Goal: Transaction & Acquisition: Purchase product/service

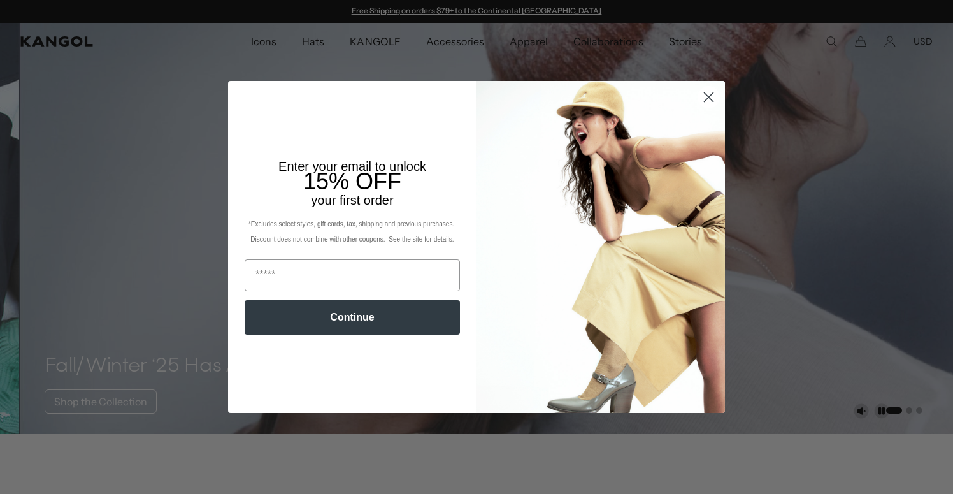
click at [704, 101] on circle "Close dialog" at bounding box center [708, 97] width 21 height 21
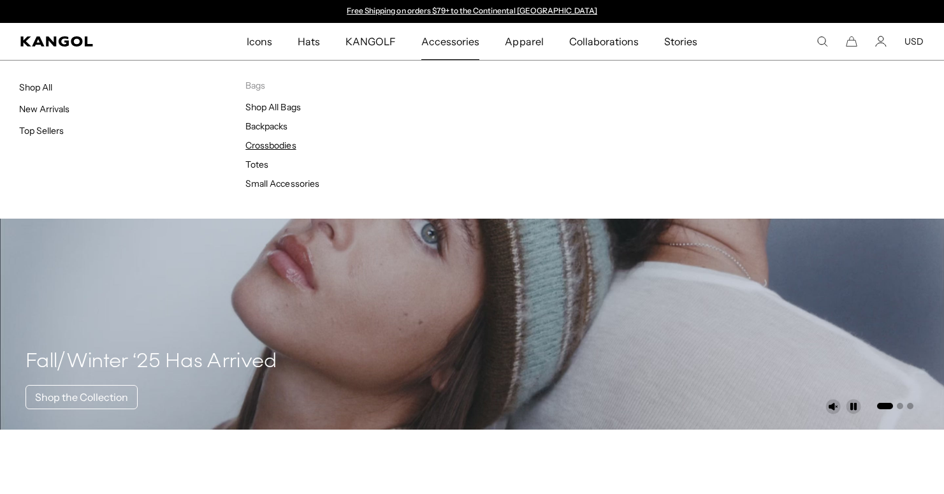
click at [291, 147] on link "Crossbodies" at bounding box center [270, 145] width 50 height 11
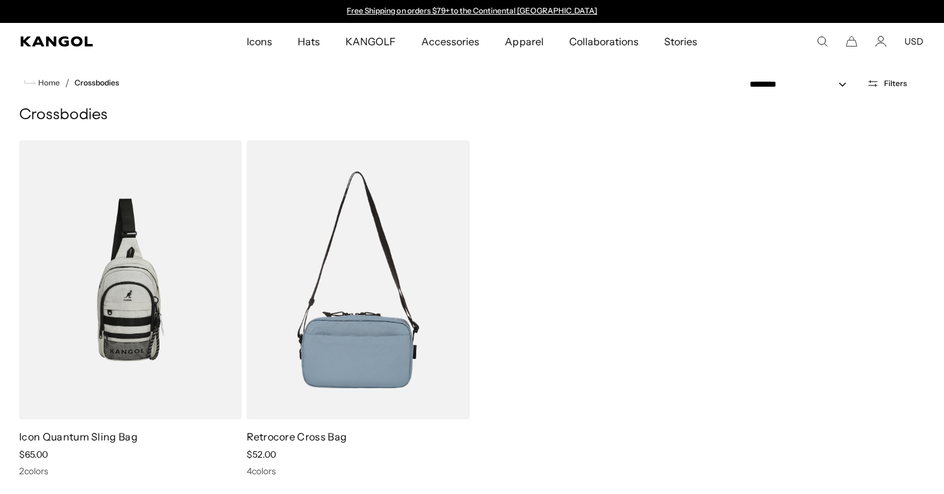
click at [370, 269] on img at bounding box center [358, 279] width 222 height 279
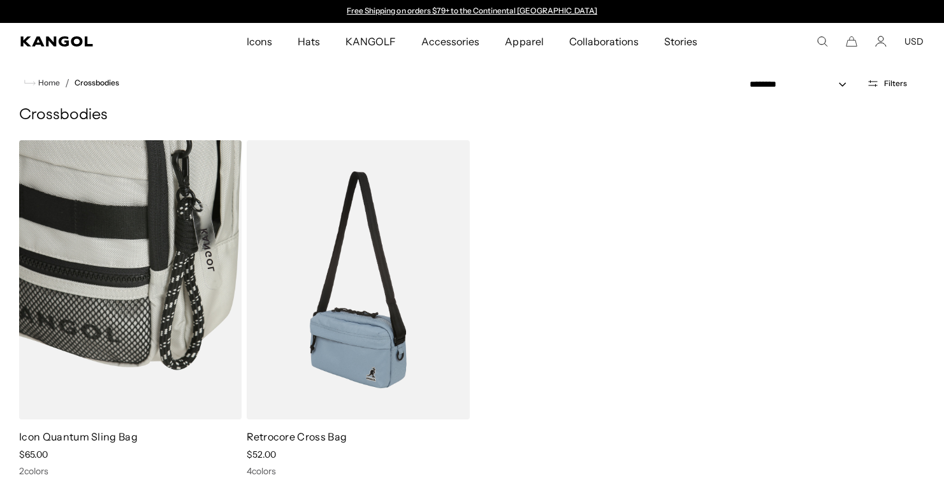
click at [132, 264] on img at bounding box center [130, 279] width 222 height 279
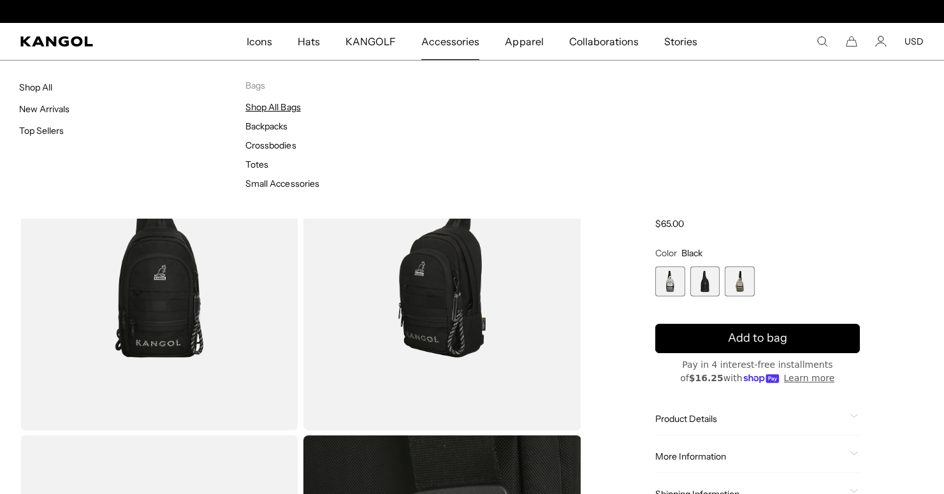
scroll to position [0, 262]
click at [294, 108] on link "Shop All Bags" at bounding box center [272, 106] width 55 height 11
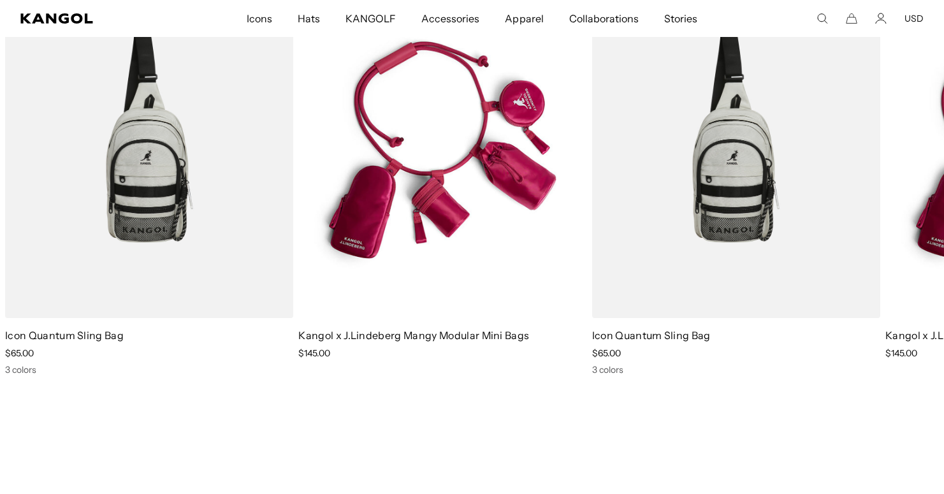
scroll to position [1393, 0]
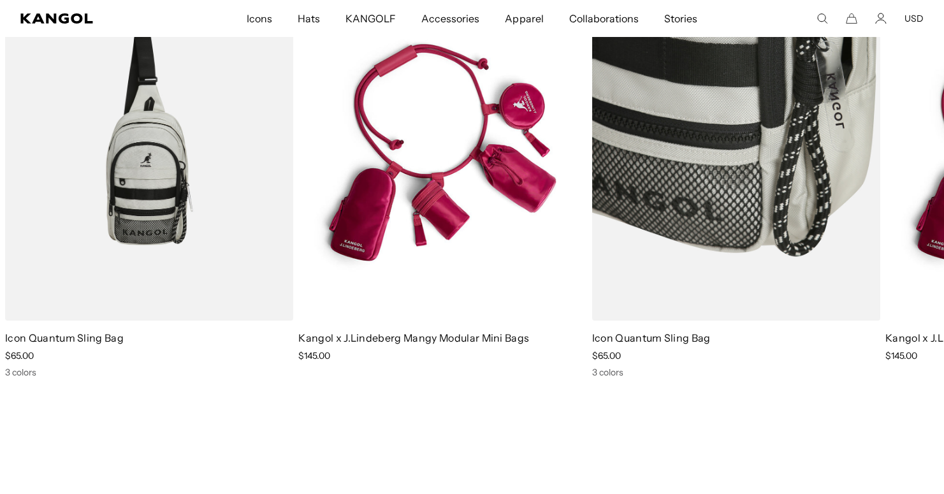
click at [701, 183] on img "1 of 2" at bounding box center [736, 140] width 288 height 362
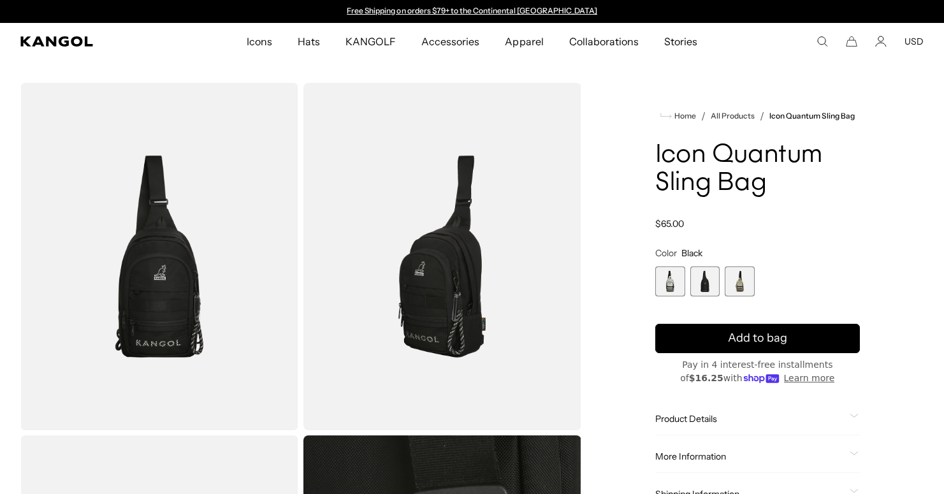
click at [740, 283] on span "3 of 3" at bounding box center [739, 281] width 30 height 30
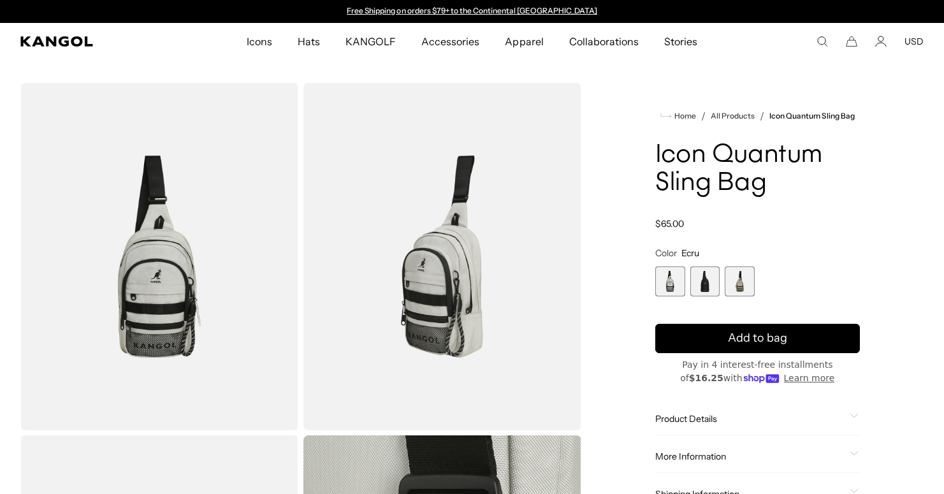
click at [701, 284] on span "2 of 3" at bounding box center [705, 281] width 30 height 30
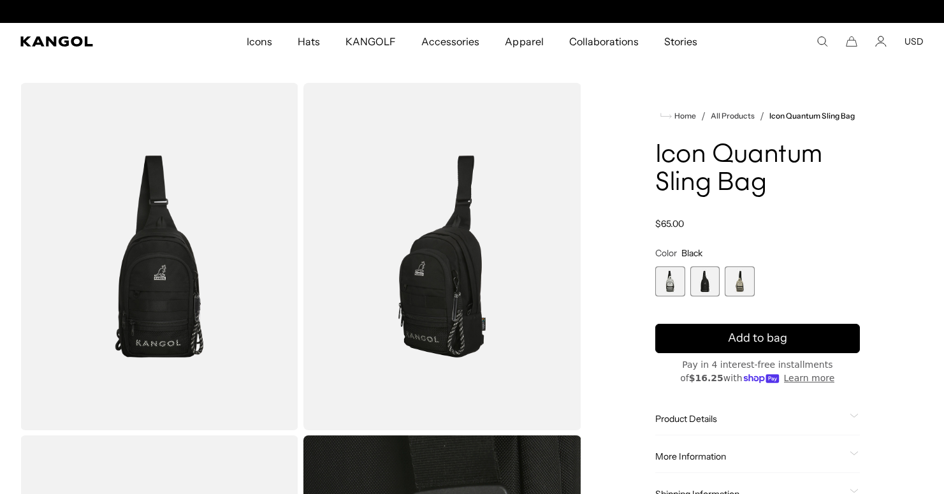
click at [671, 283] on span "1 of 3" at bounding box center [670, 281] width 30 height 30
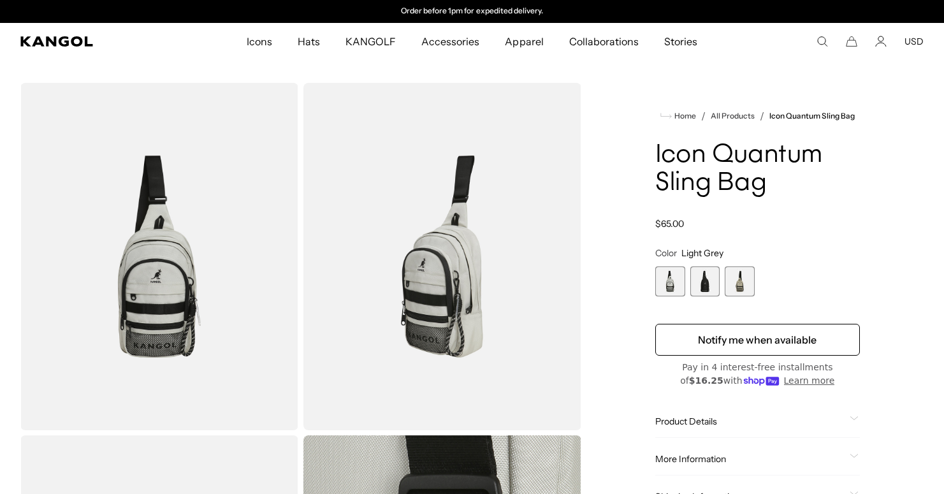
click at [706, 284] on span "2 of 3" at bounding box center [705, 281] width 30 height 30
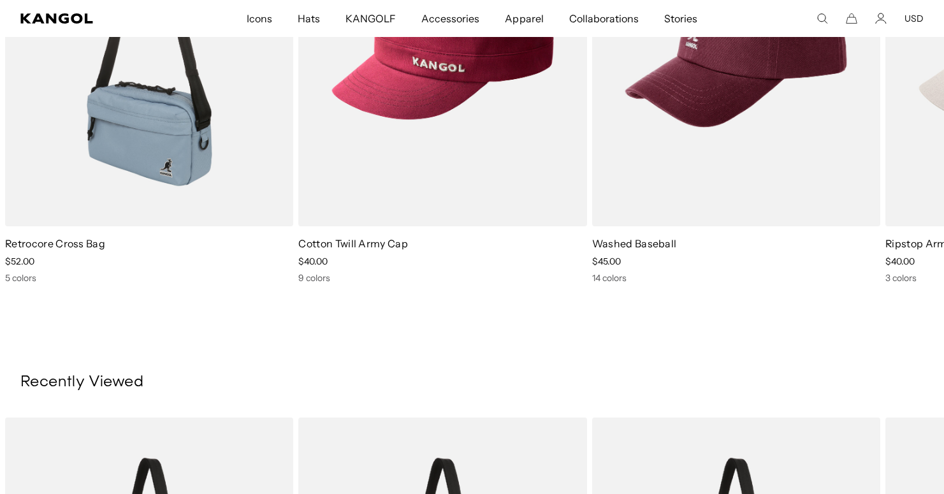
scroll to position [0, 262]
